Goal: Transaction & Acquisition: Purchase product/service

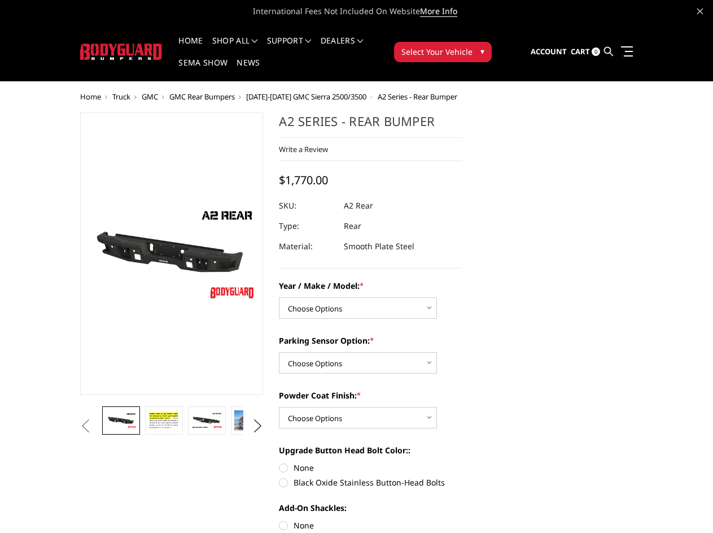
click at [356, 280] on label "Year / Make / Model: *" at bounding box center [371, 286] width 184 height 12
click at [356, 297] on select "Choose Options Chevrolet/GMC 20-24 2500 / 3500 Chevrolet/GMC 15-19 2500 / 3500 …" at bounding box center [358, 307] width 158 height 21
click at [356, 280] on label "Year / Make / Model: *" at bounding box center [371, 286] width 184 height 12
click at [356, 297] on select "Choose Options Chevrolet/GMC 20-24 2500 / 3500 Chevrolet/GMC 15-19 2500 / 3500 …" at bounding box center [358, 307] width 158 height 21
click at [304, 41] on li "Support FAQ Install Instructions Shipping Warranty Terms & Conditions Cancellat…" at bounding box center [290, 48] width 54 height 22
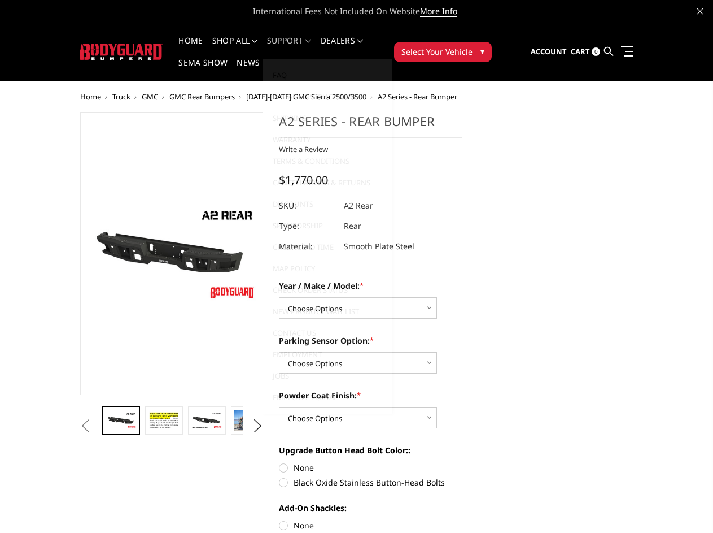
click at [304, 47] on li "Support FAQ Install Instructions Shipping Warranty Terms & Conditions Cancellat…" at bounding box center [290, 48] width 54 height 22
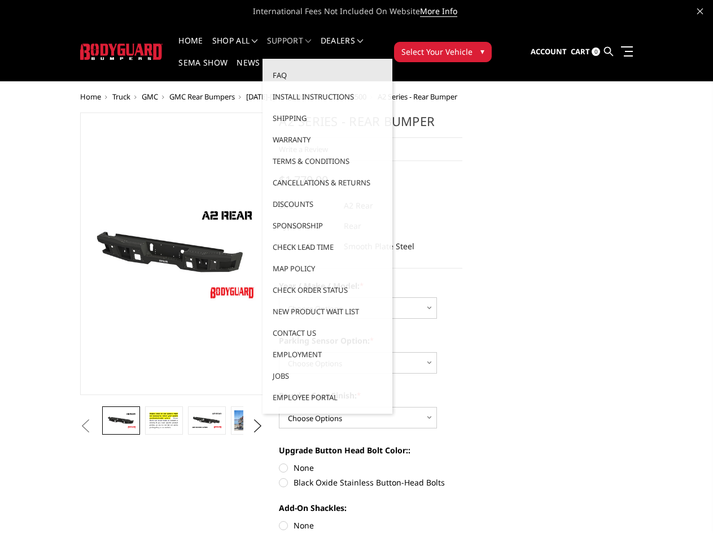
click at [473, 46] on span "Select Your Vehicle" at bounding box center [437, 52] width 71 height 12
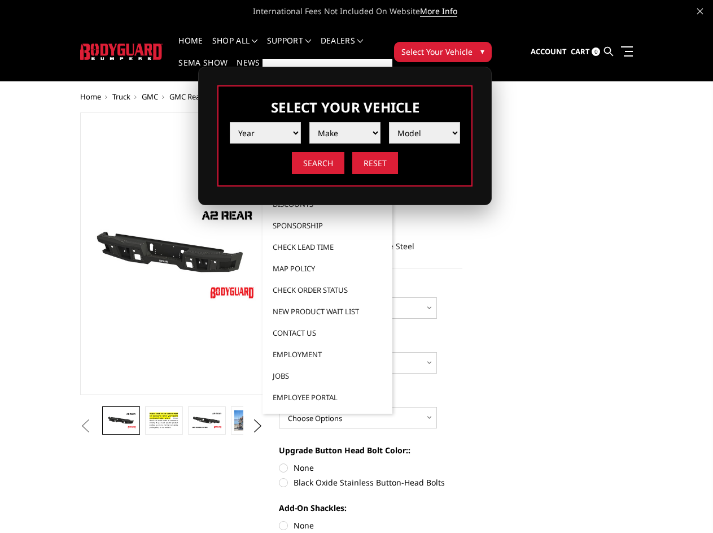
click at [473, 46] on span "Select Your Vehicle" at bounding box center [437, 52] width 71 height 12
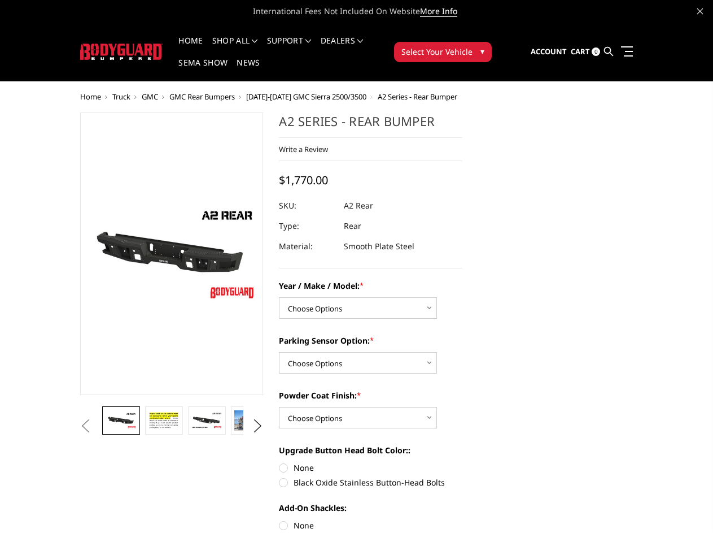
click at [271, 311] on section "A2 Series - Rear Bumper Write a Review Write a Review × A2 Series - Rear Bumper…" at bounding box center [370, 409] width 199 height 595
click at [77, 434] on button "Previous" at bounding box center [85, 425] width 17 height 17
click at [254, 434] on button "Next" at bounding box center [257, 425] width 17 height 17
